Goal: Task Accomplishment & Management: Manage account settings

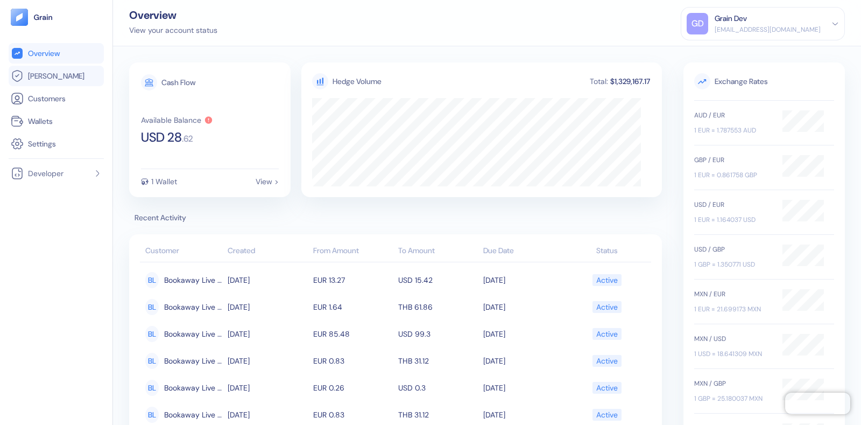
click at [59, 72] on link "[PERSON_NAME]" at bounding box center [56, 75] width 91 height 13
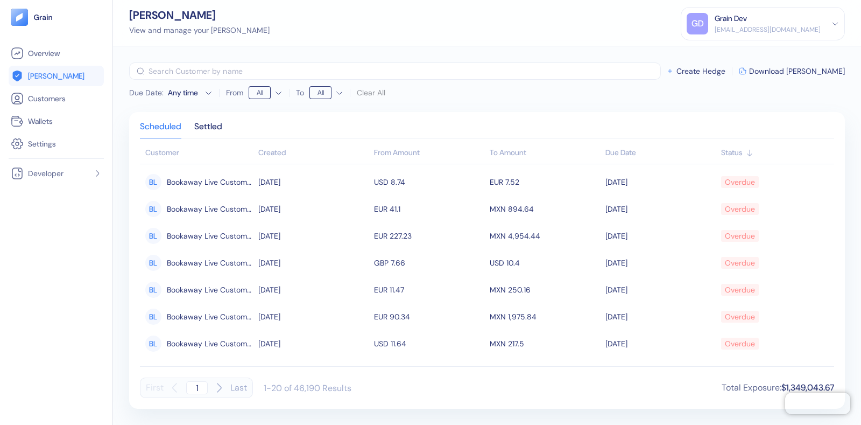
click at [771, 28] on div "[EMAIL_ADDRESS][DOMAIN_NAME]" at bounding box center [768, 30] width 106 height 10
click at [717, 52] on div "Sign Out" at bounding box center [716, 53] width 30 height 11
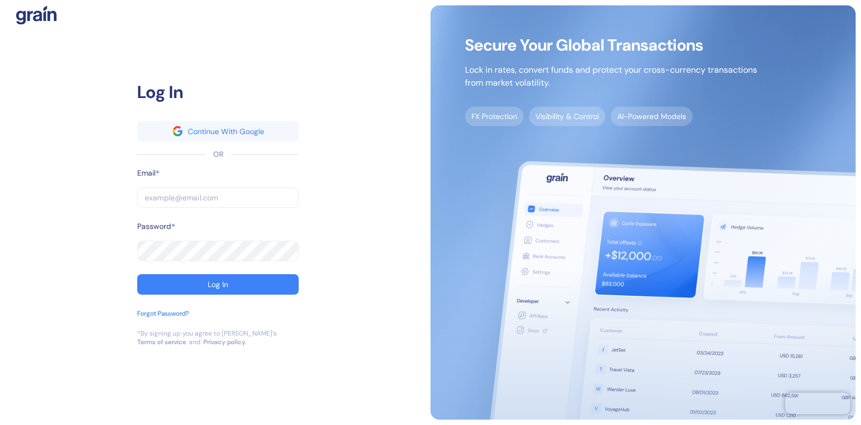
click at [170, 192] on input "text" at bounding box center [217, 197] width 161 height 20
type input "dev+bookaway12go@grainfinance.co"
